Goal: Information Seeking & Learning: Learn about a topic

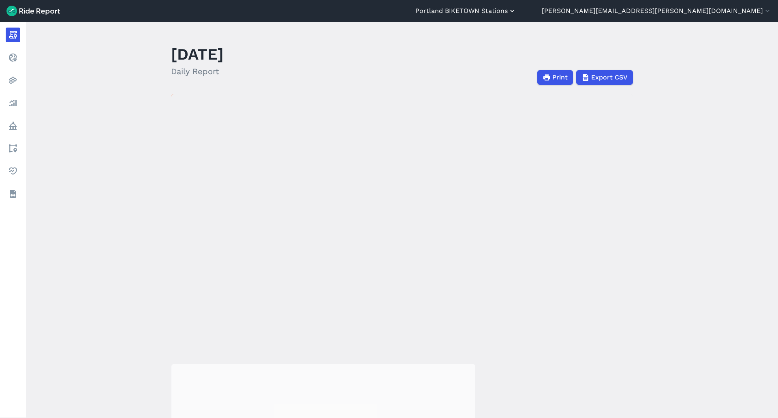
click at [516, 9] on button "Portland BIKETOWN Stations" at bounding box center [465, 11] width 101 height 10
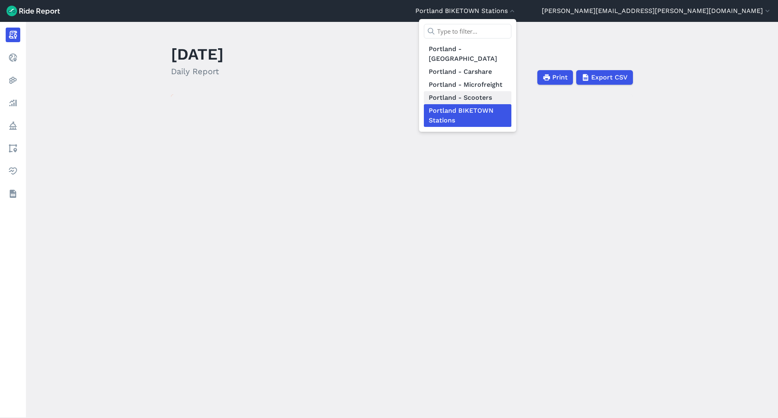
click at [511, 91] on link "Portland - Scooters" at bounding box center [467, 97] width 87 height 13
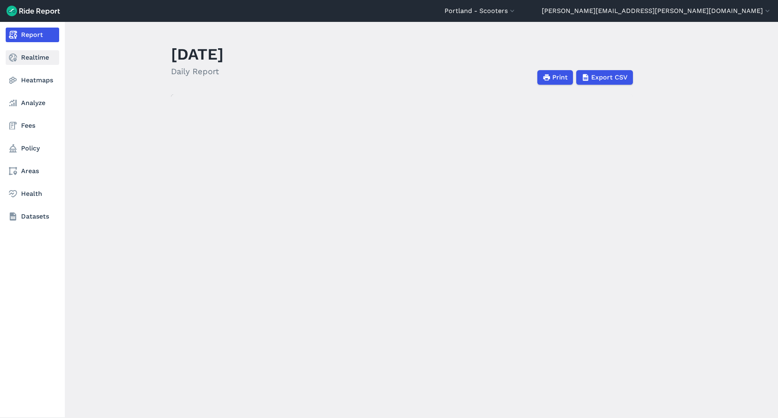
click at [27, 57] on link "Realtime" at bounding box center [32, 57] width 53 height 15
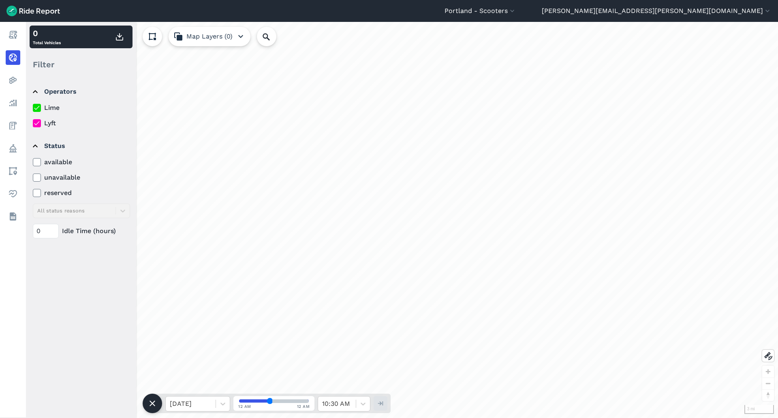
click at [39, 123] on icon at bounding box center [36, 123] width 7 height 8
click at [33, 123] on input "Lyft" at bounding box center [33, 120] width 0 height 5
click at [206, 400] on div at bounding box center [191, 403] width 42 height 11
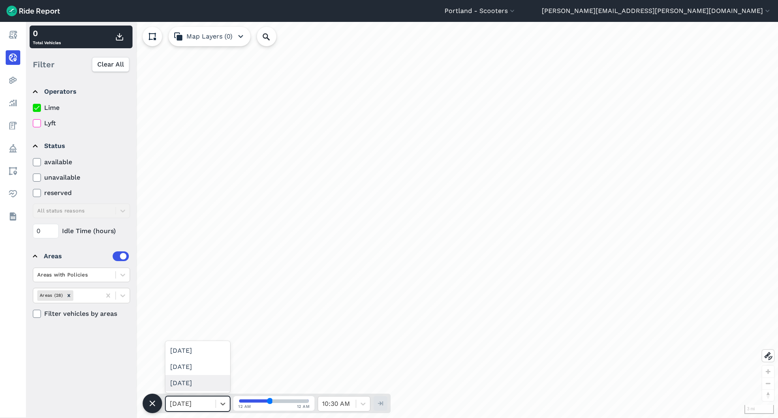
click at [191, 361] on div "[DATE]" at bounding box center [197, 366] width 65 height 16
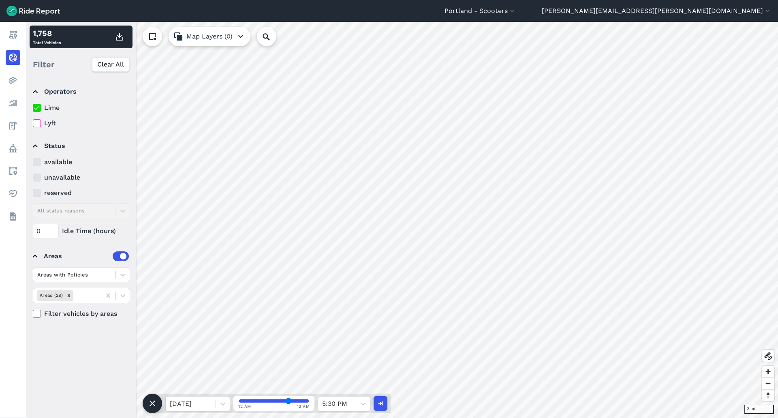
drag, startPoint x: 270, startPoint y: 401, endPoint x: 288, endPoint y: 401, distance: 17.8
type input "70"
click at [288, 401] on input "range" at bounding box center [274, 400] width 70 height 3
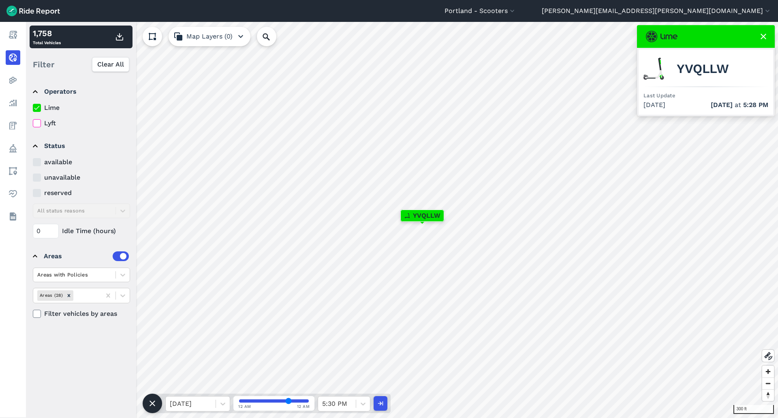
click at [704, 69] on span "YVQLLW" at bounding box center [702, 69] width 52 height 10
copy span "YVQLLW"
paste input "YVQLLW"
type input "YVQLLW"
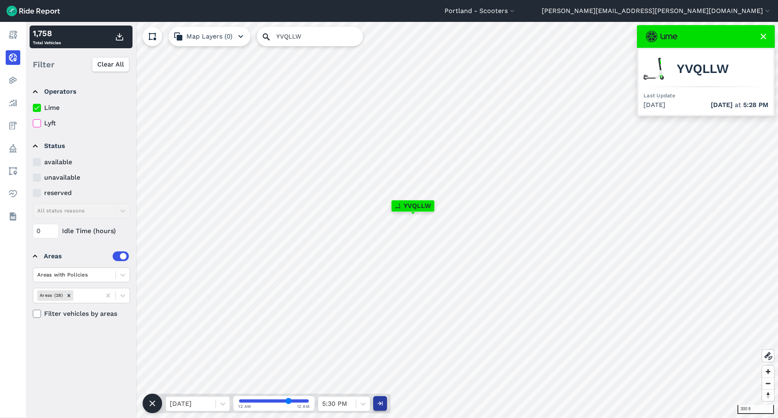
click at [377, 403] on icon "button" at bounding box center [380, 403] width 8 height 8
type input "42"
paste input "YVQLLW"
type input "YVQLLW"
click at [718, 64] on span "YVQLLW" at bounding box center [702, 69] width 52 height 10
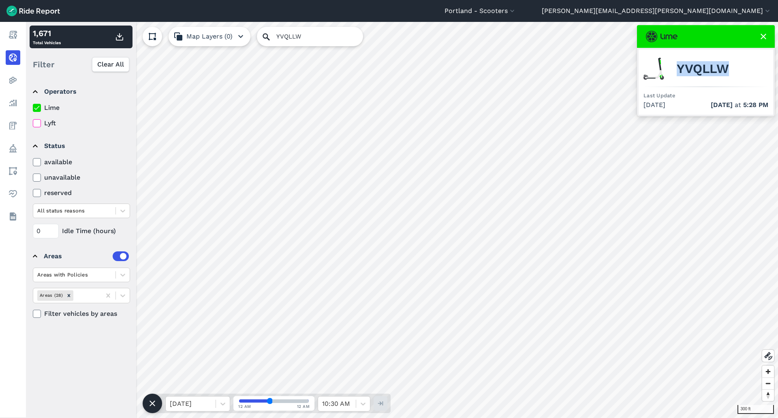
click at [718, 64] on span "YVQLLW" at bounding box center [702, 69] width 52 height 10
copy span "YVQLLW"
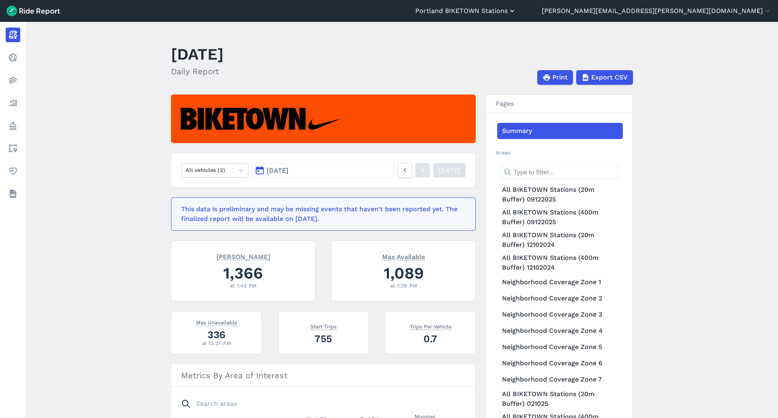
click at [516, 11] on button "Portland BIKETOWN Stations" at bounding box center [465, 11] width 101 height 10
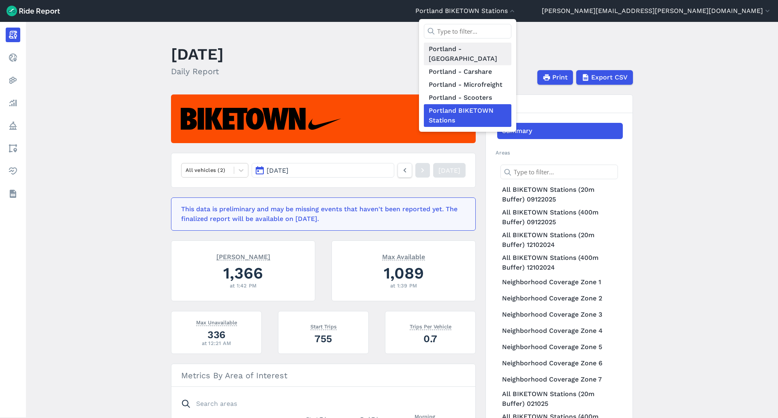
click at [511, 47] on link "Portland - [GEOGRAPHIC_DATA]" at bounding box center [467, 54] width 87 height 23
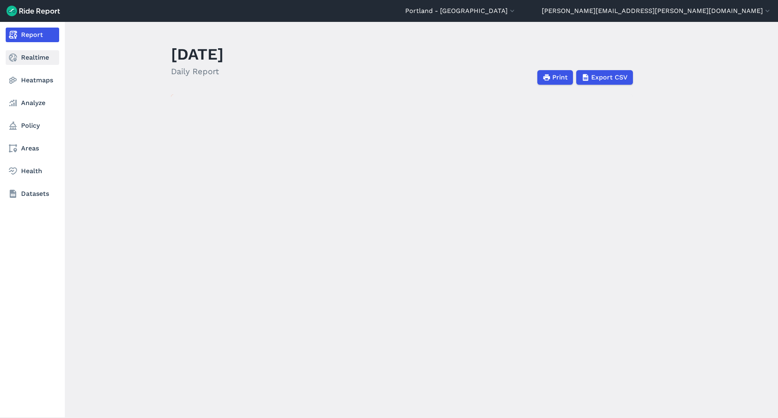
click at [15, 57] on icon at bounding box center [13, 58] width 10 height 10
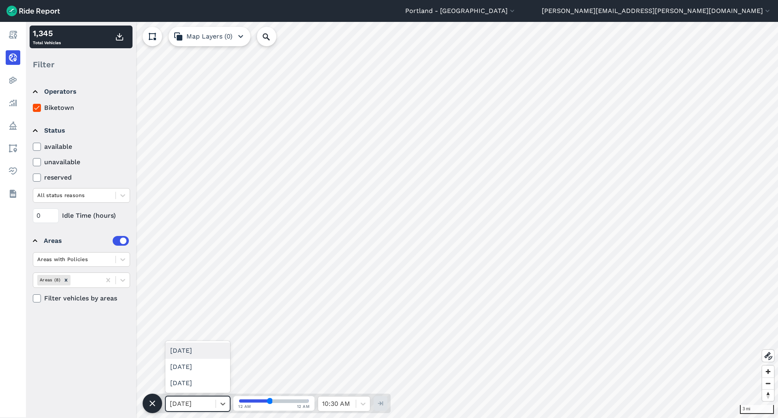
click at [213, 405] on div "[DATE]" at bounding box center [191, 403] width 50 height 15
click at [194, 367] on div "[DATE]" at bounding box center [197, 366] width 65 height 16
drag, startPoint x: 269, startPoint y: 400, endPoint x: 291, endPoint y: 398, distance: 22.4
click at [291, 399] on input "range" at bounding box center [274, 400] width 70 height 3
drag, startPoint x: 290, startPoint y: 400, endPoint x: 271, endPoint y: 398, distance: 18.3
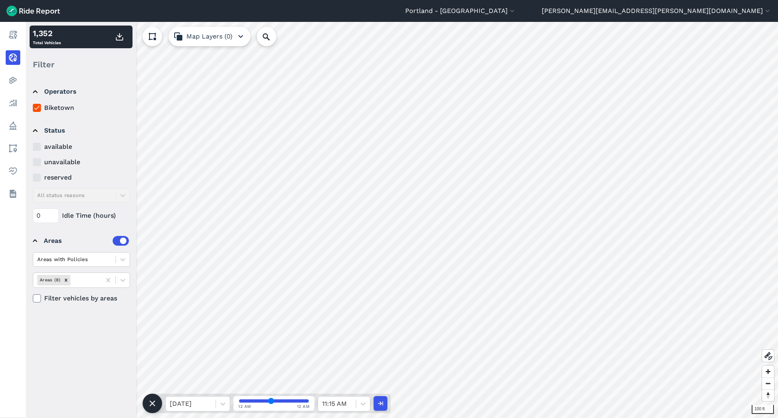
click at [271, 399] on input "range" at bounding box center [274, 400] width 70 height 3
drag, startPoint x: 271, startPoint y: 397, endPoint x: 241, endPoint y: 398, distance: 30.4
click at [241, 399] on input "range" at bounding box center [274, 400] width 70 height 3
click at [218, 404] on div at bounding box center [223, 403] width 14 height 14
click at [213, 386] on div "[DATE]" at bounding box center [197, 383] width 65 height 16
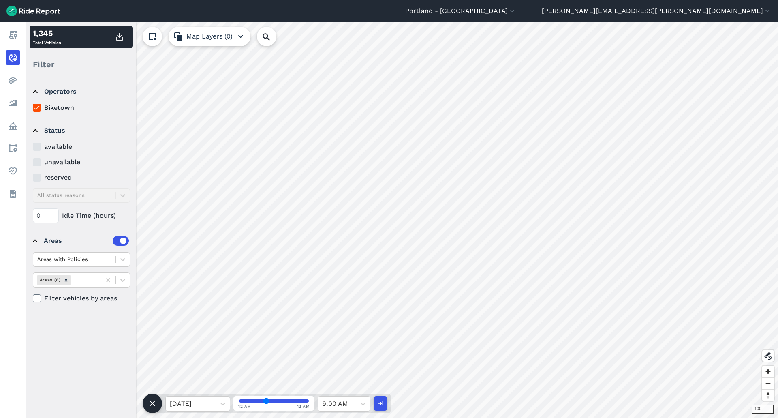
drag, startPoint x: 243, startPoint y: 400, endPoint x: 266, endPoint y: 399, distance: 22.3
click at [266, 399] on input "range" at bounding box center [274, 400] width 70 height 3
drag, startPoint x: 266, startPoint y: 399, endPoint x: 296, endPoint y: 398, distance: 30.4
click at [296, 399] on input "range" at bounding box center [274, 400] width 70 height 3
click at [380, 398] on button "button" at bounding box center [380, 403] width 14 height 15
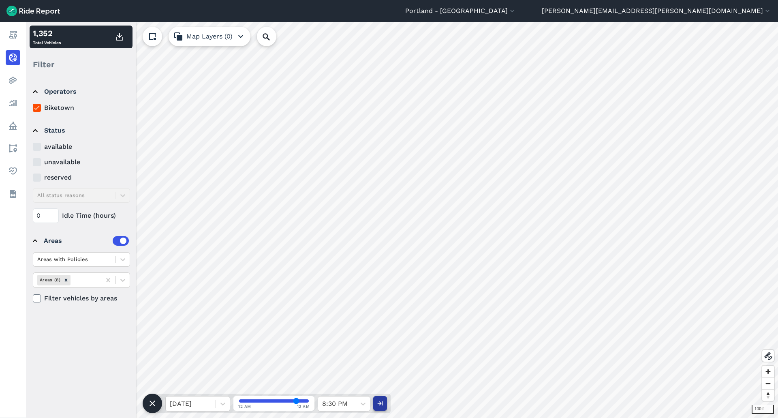
type input "42"
click at [516, 6] on button "Portland - [GEOGRAPHIC_DATA]" at bounding box center [460, 11] width 111 height 10
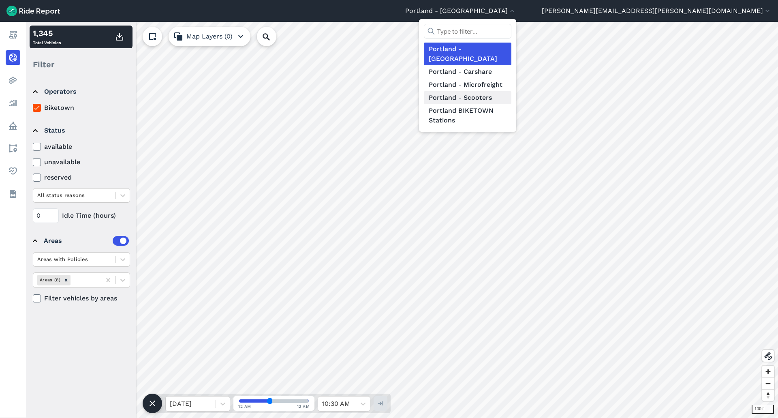
click at [511, 91] on link "Portland - Scooters" at bounding box center [467, 97] width 87 height 13
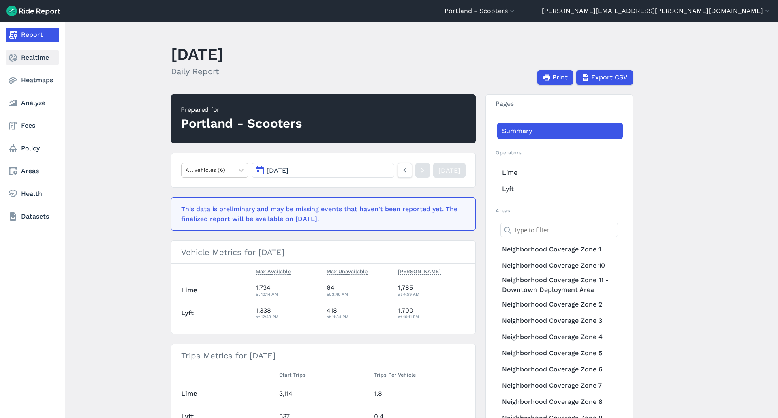
click at [26, 55] on link "Realtime" at bounding box center [32, 57] width 53 height 15
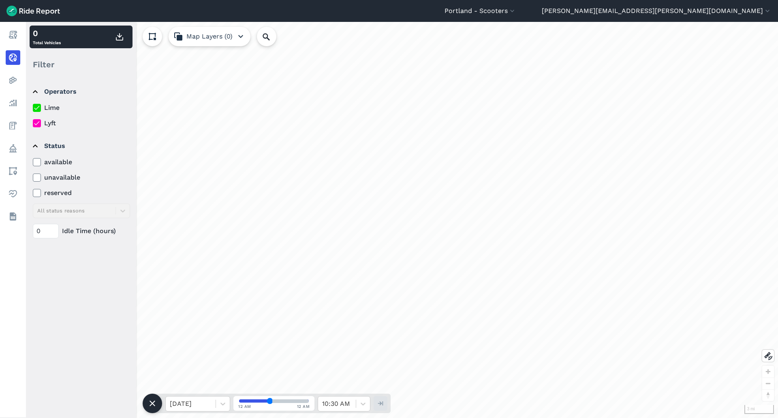
click at [51, 108] on label "Lime" at bounding box center [81, 108] width 97 height 10
click at [33, 108] on input "Lime" at bounding box center [33, 105] width 0 height 5
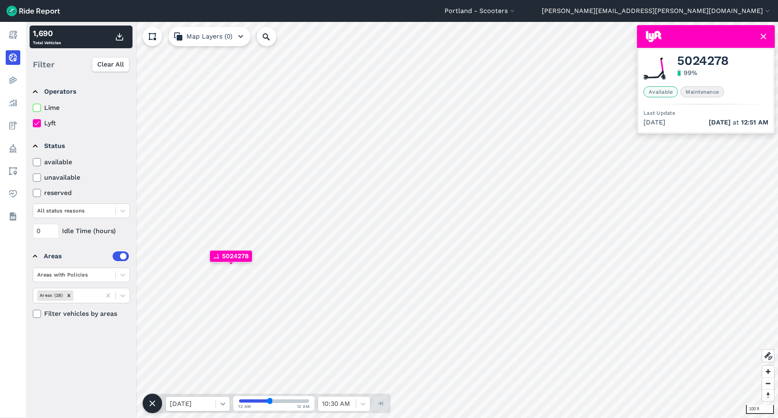
click at [219, 403] on icon at bounding box center [223, 403] width 8 height 8
click at [202, 378] on div "[DATE]" at bounding box center [197, 383] width 65 height 16
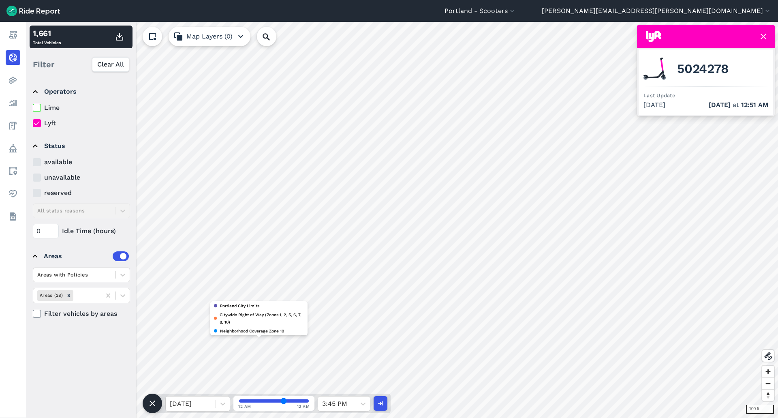
drag, startPoint x: 270, startPoint y: 401, endPoint x: 283, endPoint y: 400, distance: 13.8
click at [283, 400] on input "range" at bounding box center [274, 400] width 70 height 3
click at [711, 66] on span "5024278" at bounding box center [702, 69] width 51 height 10
copy span "5024278"
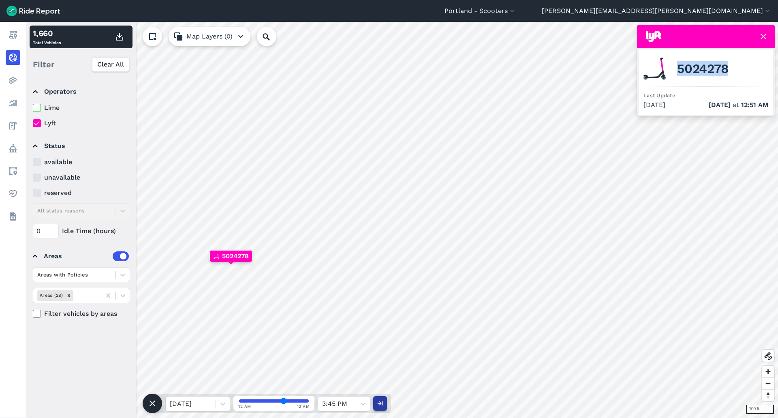
click at [385, 400] on button "button" at bounding box center [380, 403] width 14 height 15
type input "42"
